Goal: Book appointment/travel/reservation

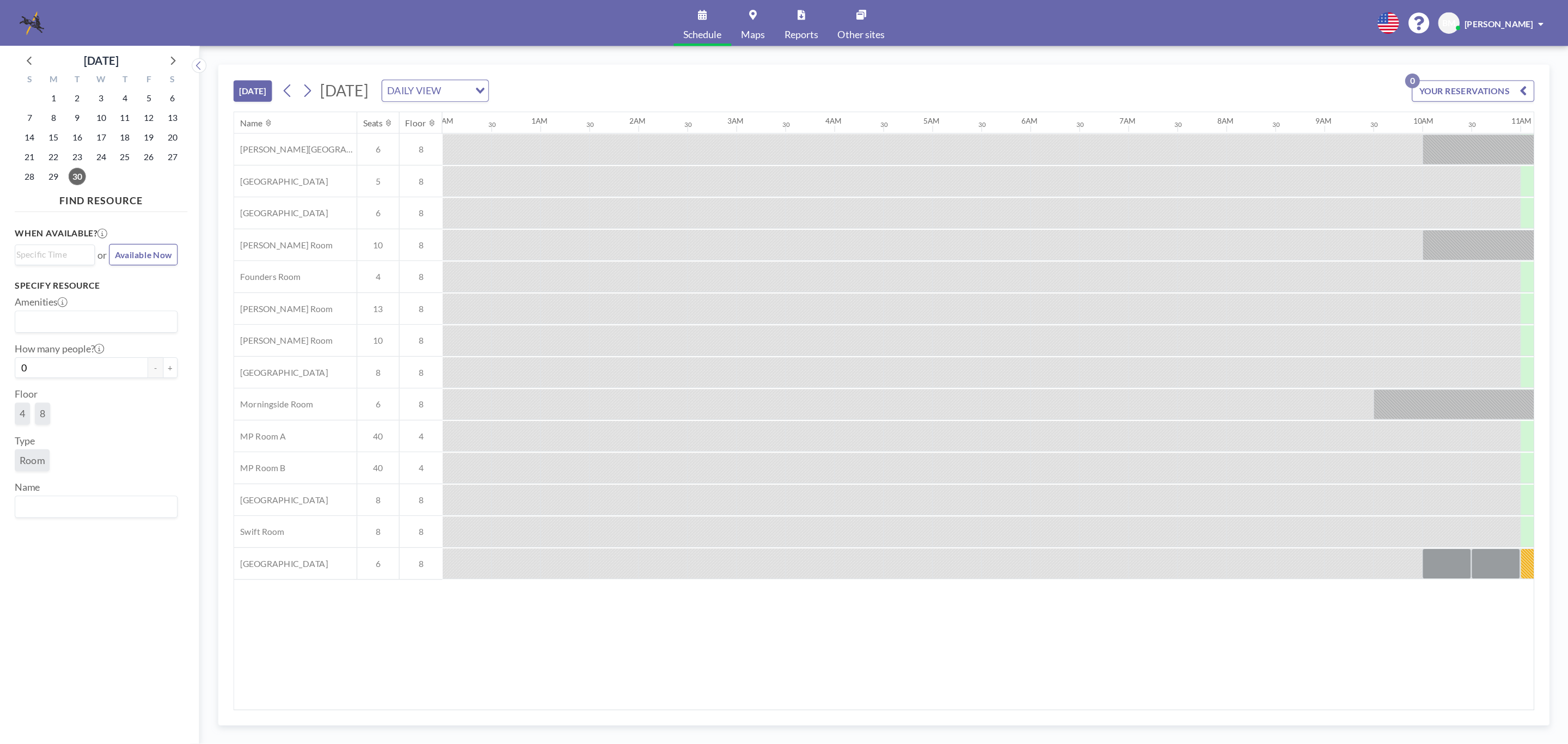
scroll to position [0, 741]
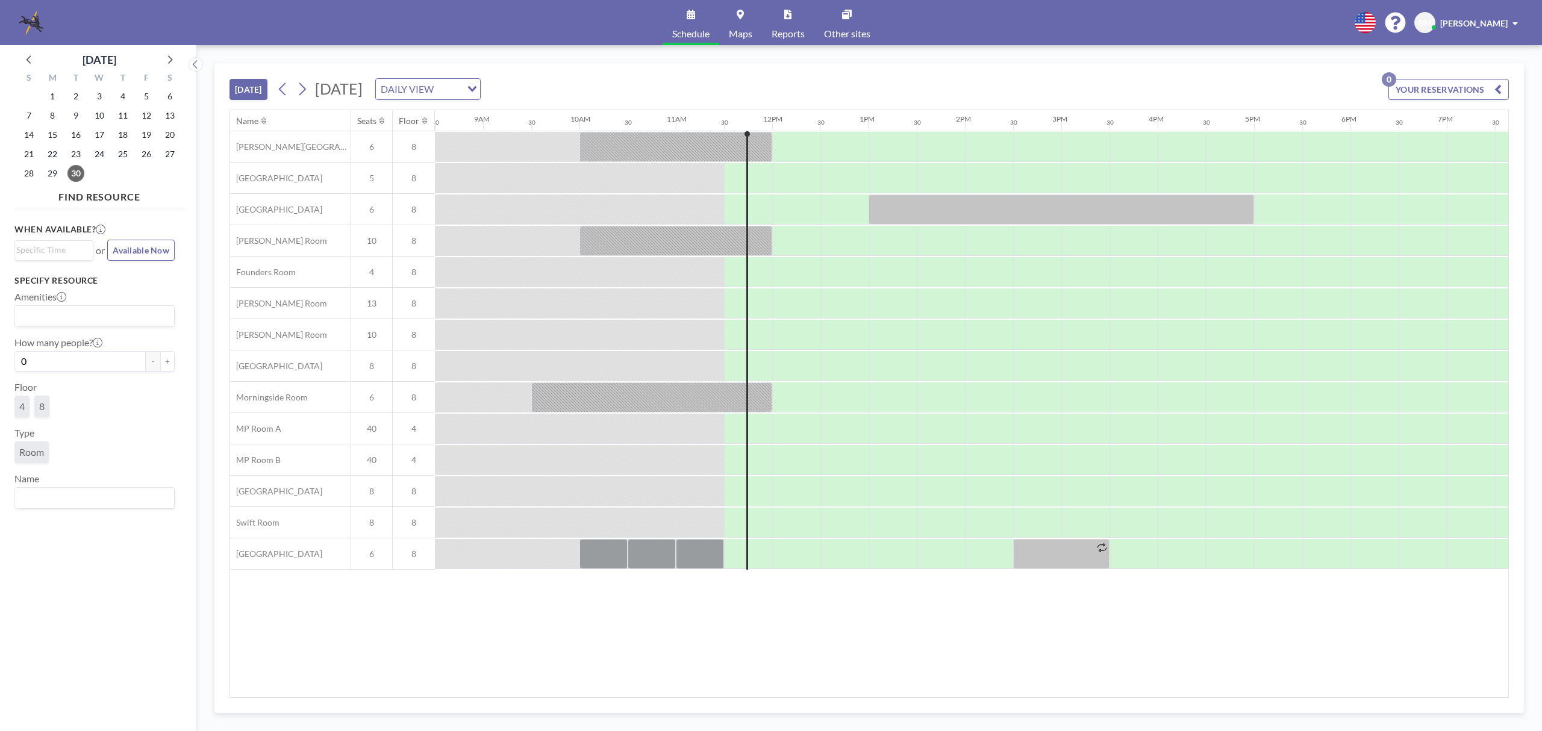
click at [950, 75] on div "[DATE] [DATE] DAILY VIEW Loading... YOUR RESERVATIONS 0" at bounding box center [868, 87] width 1279 height 46
click at [813, 81] on div "[DATE] [DATE] DAILY VIEW Loading... YOUR RESERVATIONS 0" at bounding box center [868, 87] width 1279 height 46
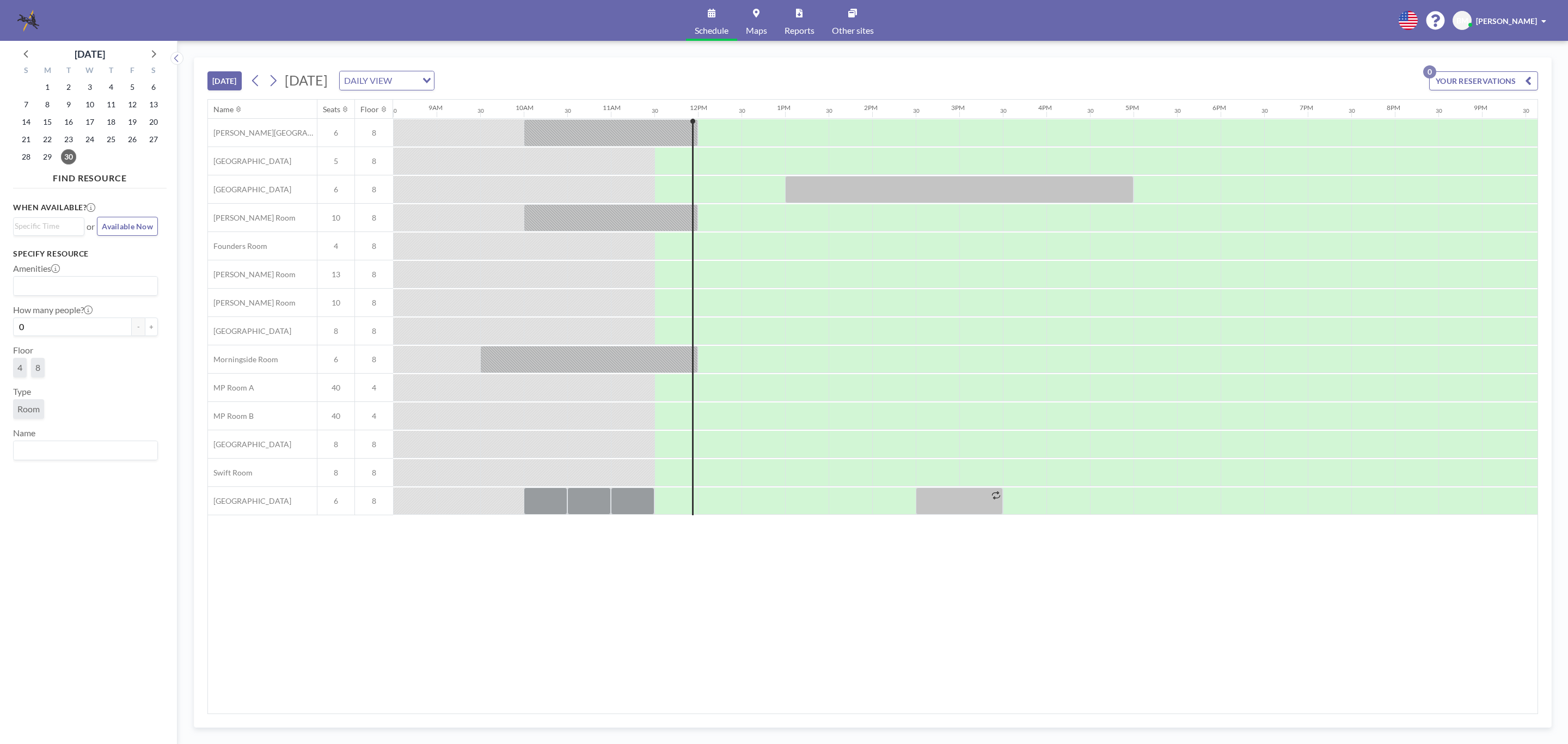
click at [933, 81] on div "[DATE] [DATE] DAILY VIEW Loading... YOUR RESERVATIONS 0" at bounding box center [873, 79] width 1331 height 42
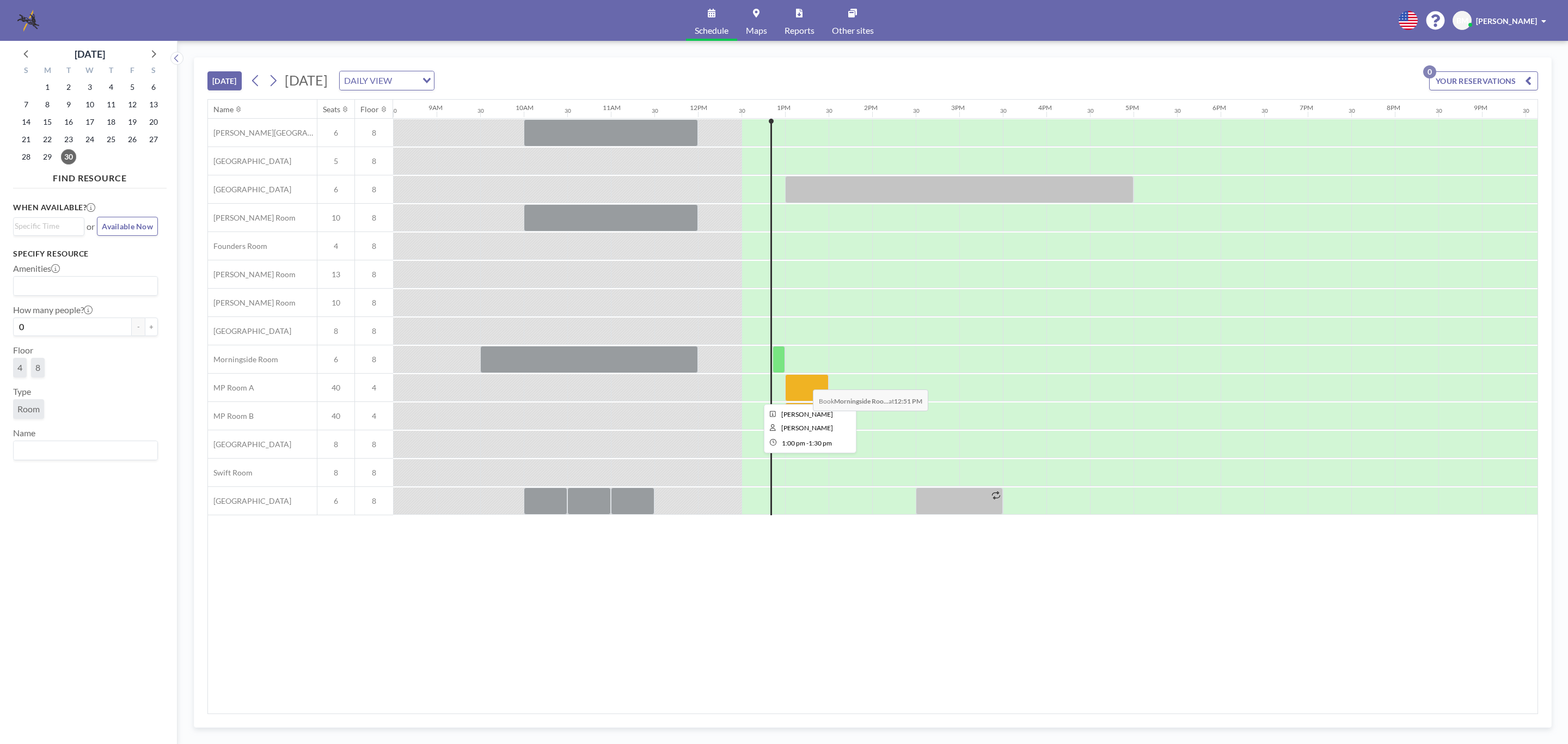
click at [804, 382] on div at bounding box center [807, 388] width 43 height 27
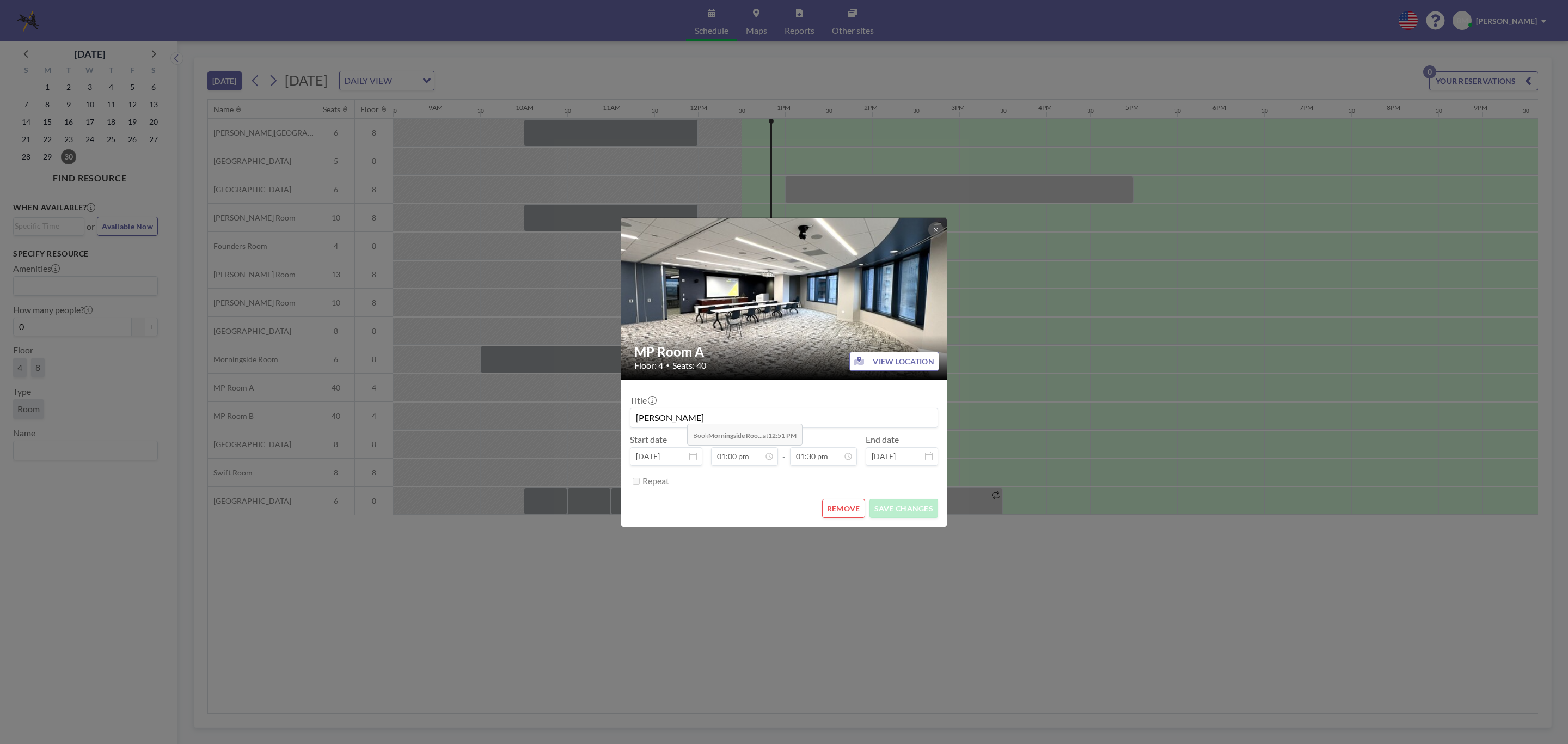
drag, startPoint x: 700, startPoint y: 417, endPoint x: 609, endPoint y: 415, distance: 91.0
click at [611, 415] on div "MP Room A Floor: 4 • Seats: 40 VIEW LOCATION Title [PERSON_NAME] Start date [DA…" at bounding box center [784, 372] width 1568 height 744
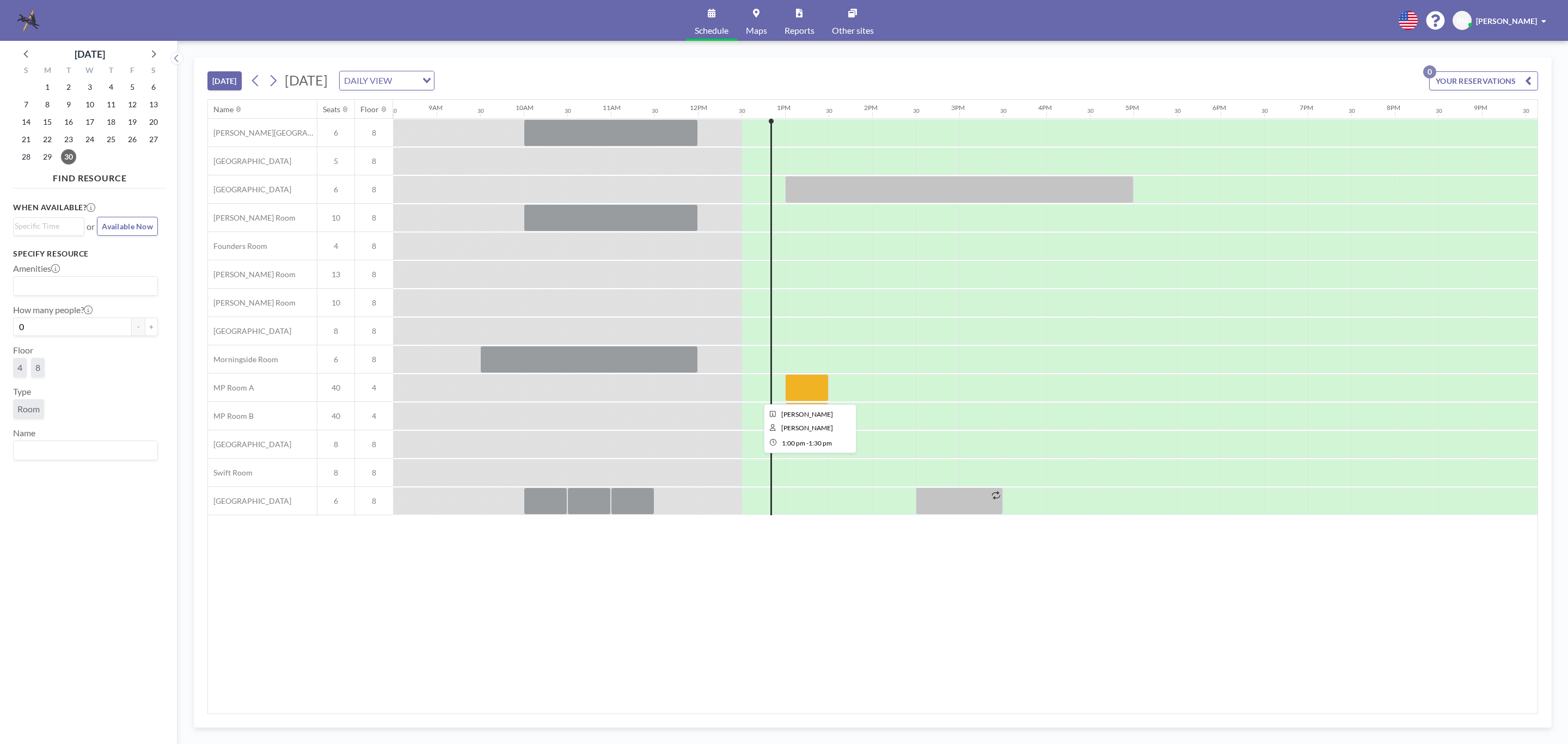
click at [802, 388] on div at bounding box center [807, 388] width 43 height 27
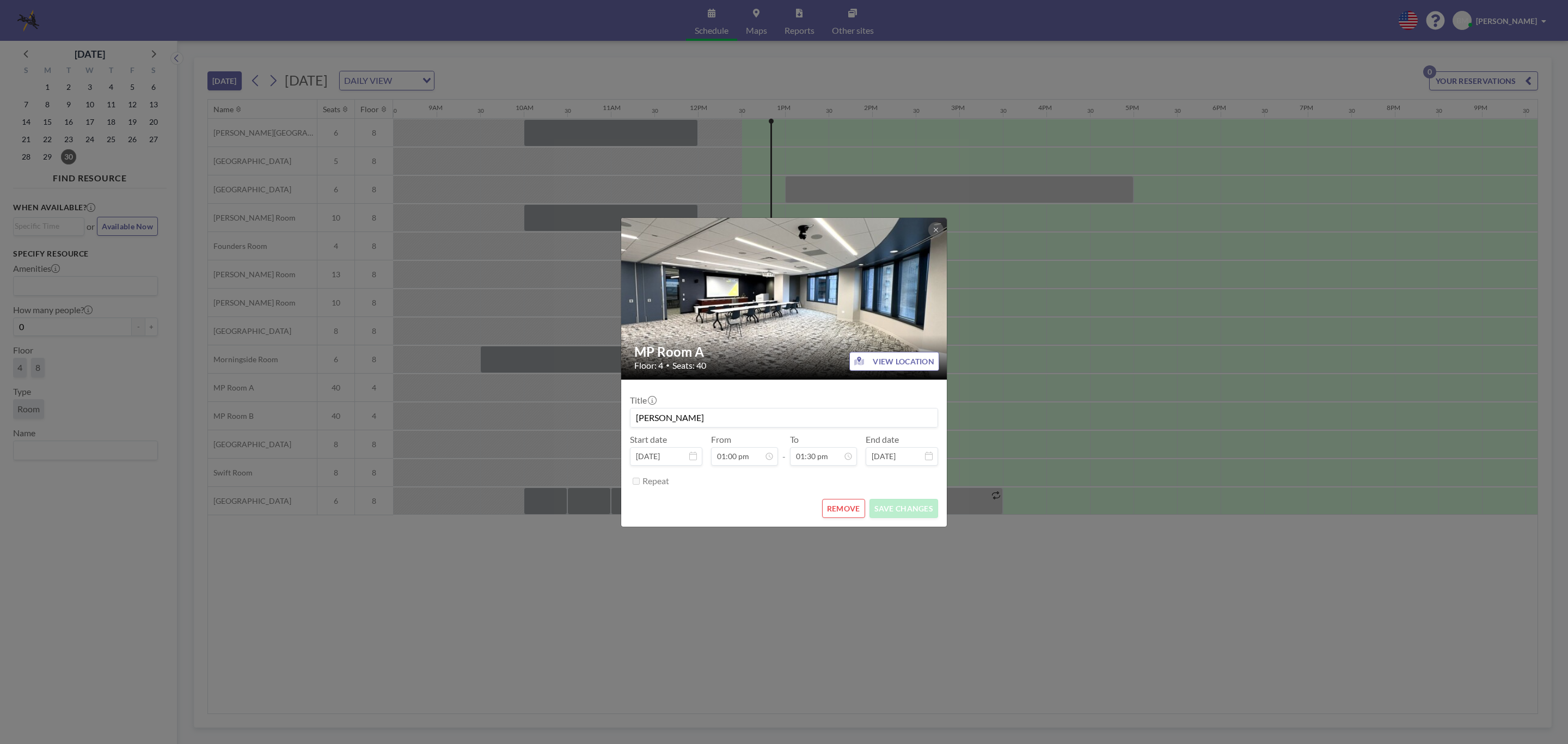
click at [777, 410] on input "[PERSON_NAME]" at bounding box center [784, 418] width 307 height 18
type input "[PERSON_NAME]"
type input "Tech Testing"
click at [899, 513] on button "SAVE CHANGES" at bounding box center [904, 508] width 69 height 19
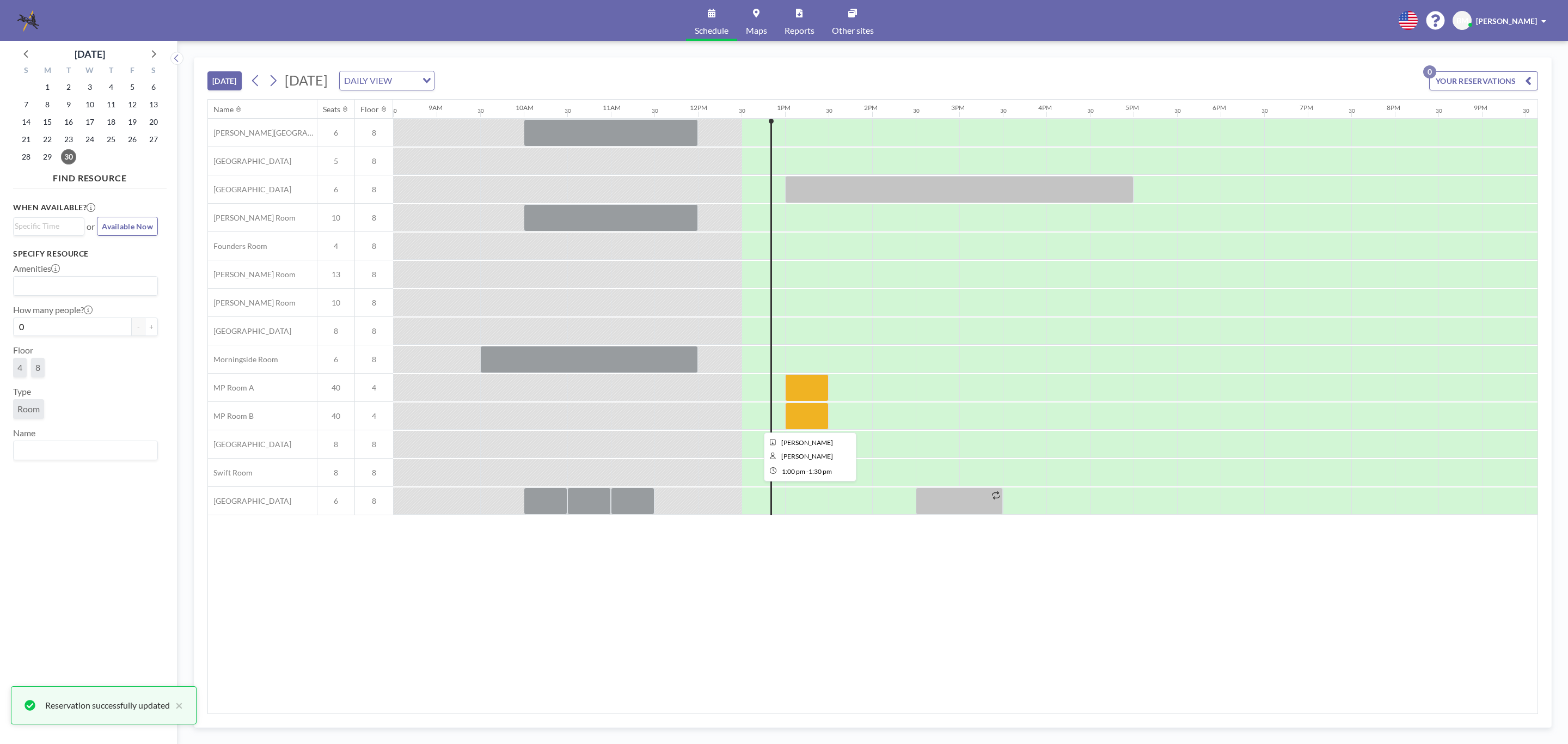
click at [809, 415] on div at bounding box center [807, 416] width 43 height 27
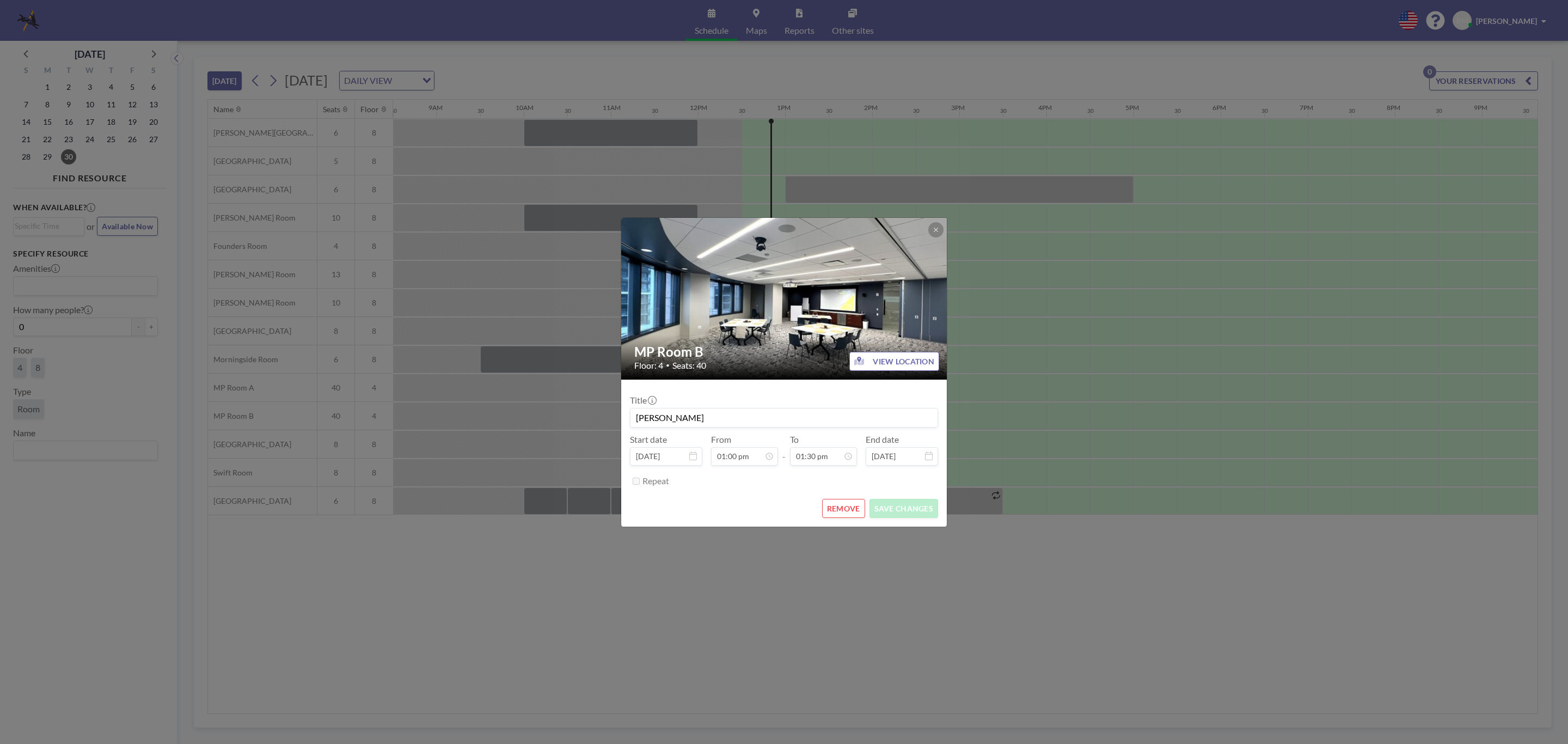
click at [812, 412] on input "[PERSON_NAME]" at bounding box center [784, 418] width 307 height 18
type input "[PERSON_NAME]"
type input "Tech Testing"
click at [902, 505] on button "SAVE CHANGES" at bounding box center [904, 508] width 69 height 19
